Goal: Transaction & Acquisition: Purchase product/service

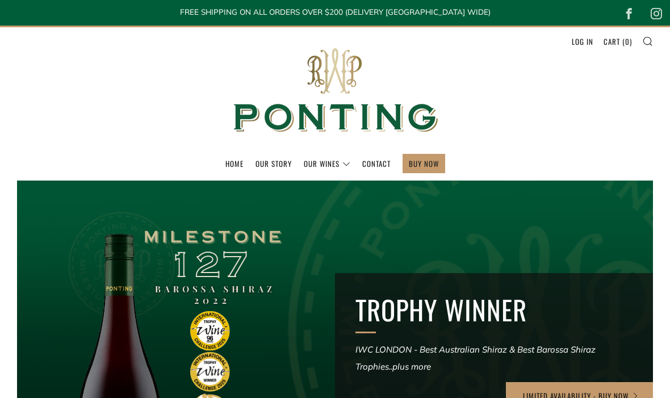
click at [0, 0] on link "The Collection" at bounding box center [0, 0] width 0 height 0
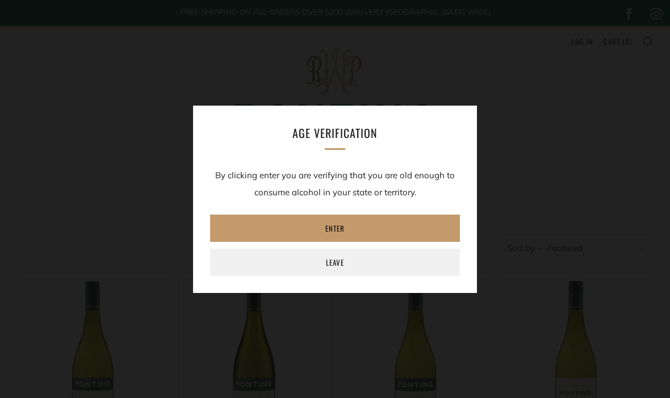
click at [343, 229] on link "Enter" at bounding box center [335, 227] width 250 height 27
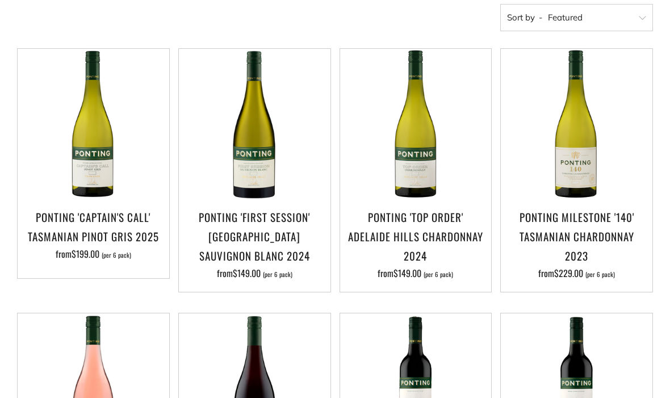
scroll to position [231, 0]
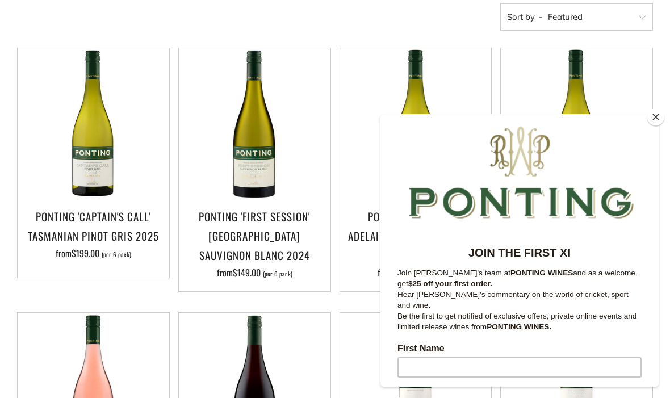
click at [655, 125] on button "Close" at bounding box center [655, 116] width 17 height 17
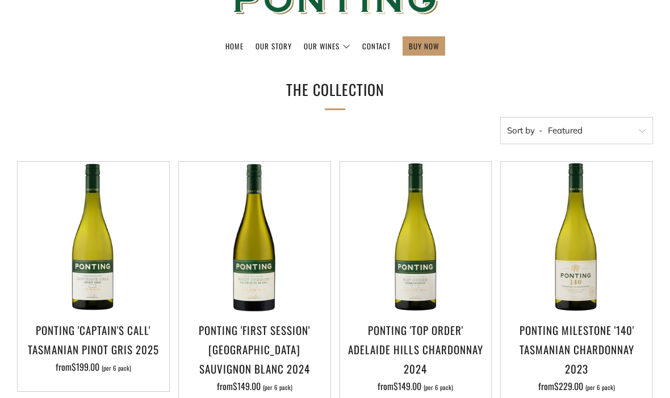
scroll to position [120, 0]
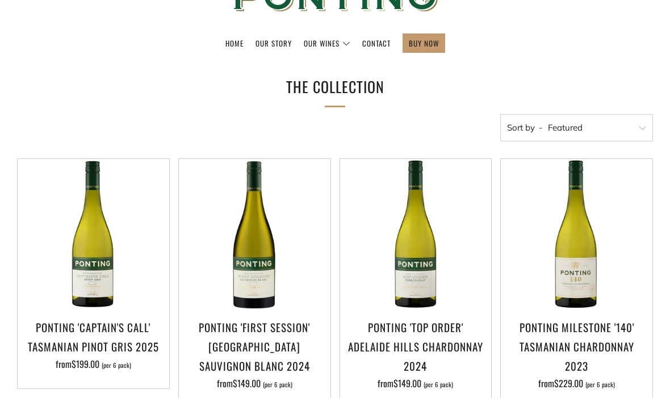
click at [437, 342] on h3 "Ponting 'Top Order' Adelaide Hills Chardonnay 2024" at bounding box center [416, 346] width 140 height 58
